Goal: Transaction & Acquisition: Book appointment/travel/reservation

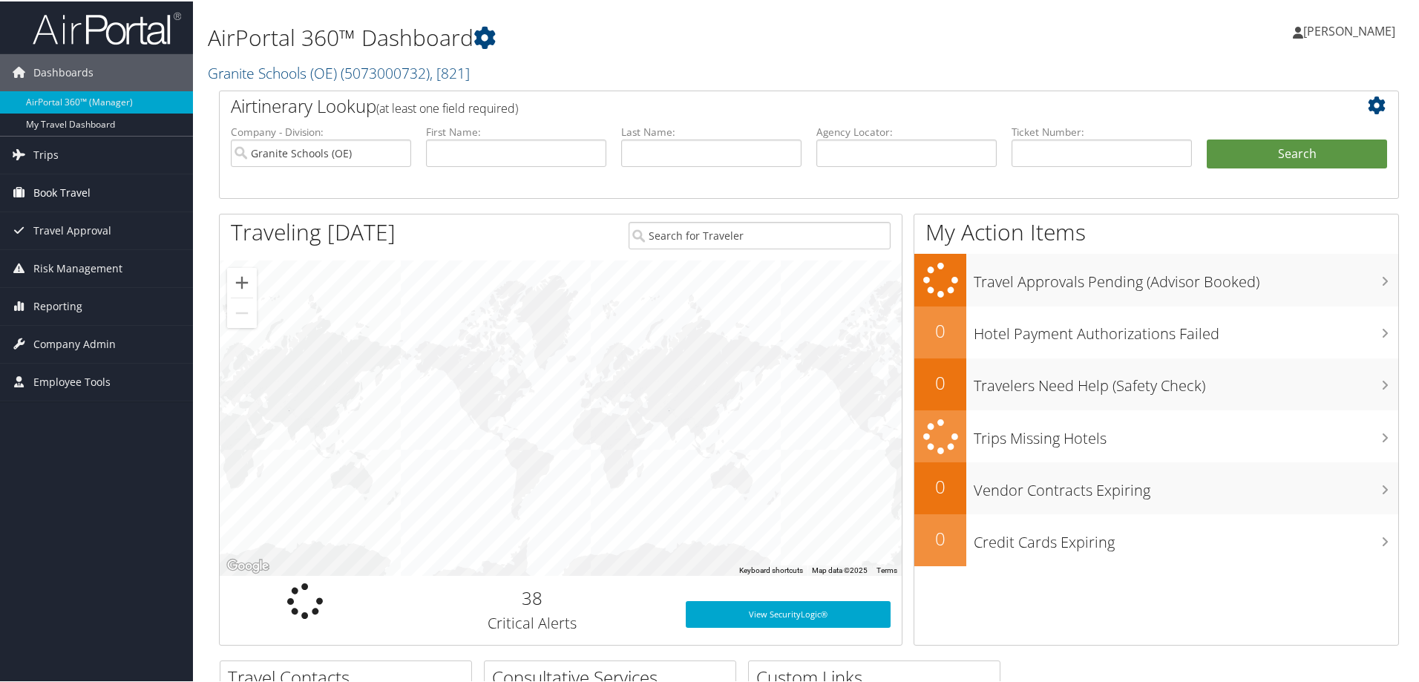
click at [81, 192] on span "Book Travel" at bounding box center [61, 191] width 57 height 37
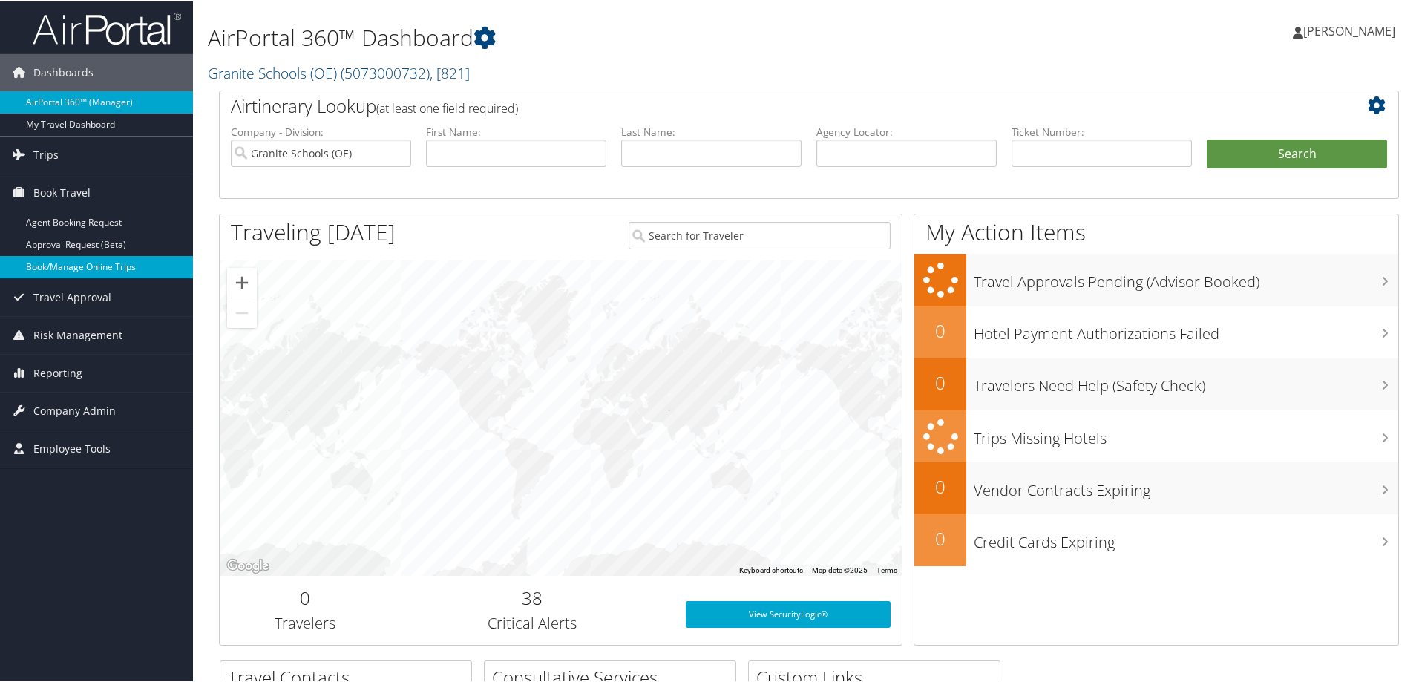
click at [98, 262] on link "Book/Manage Online Trips" at bounding box center [96, 266] width 193 height 22
